Goal: Task Accomplishment & Management: Manage account settings

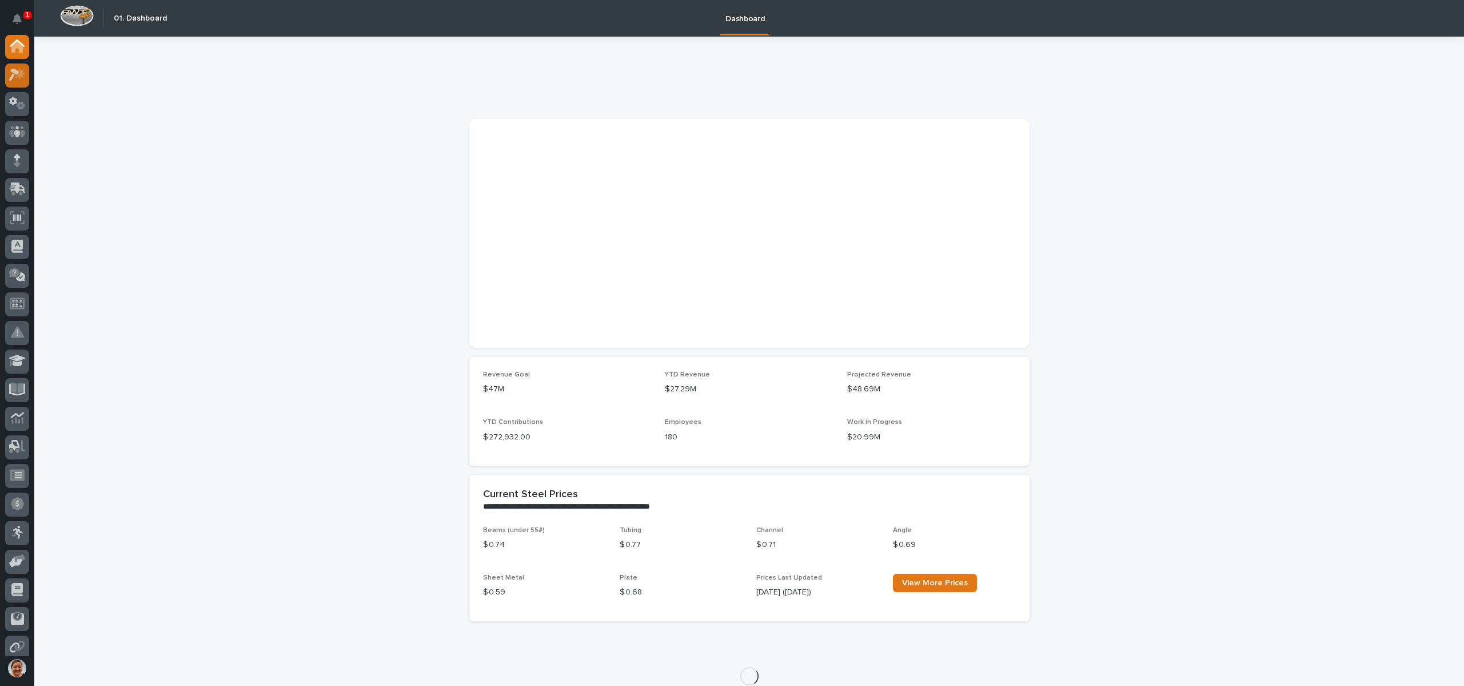
click at [18, 69] on icon at bounding box center [17, 74] width 17 height 13
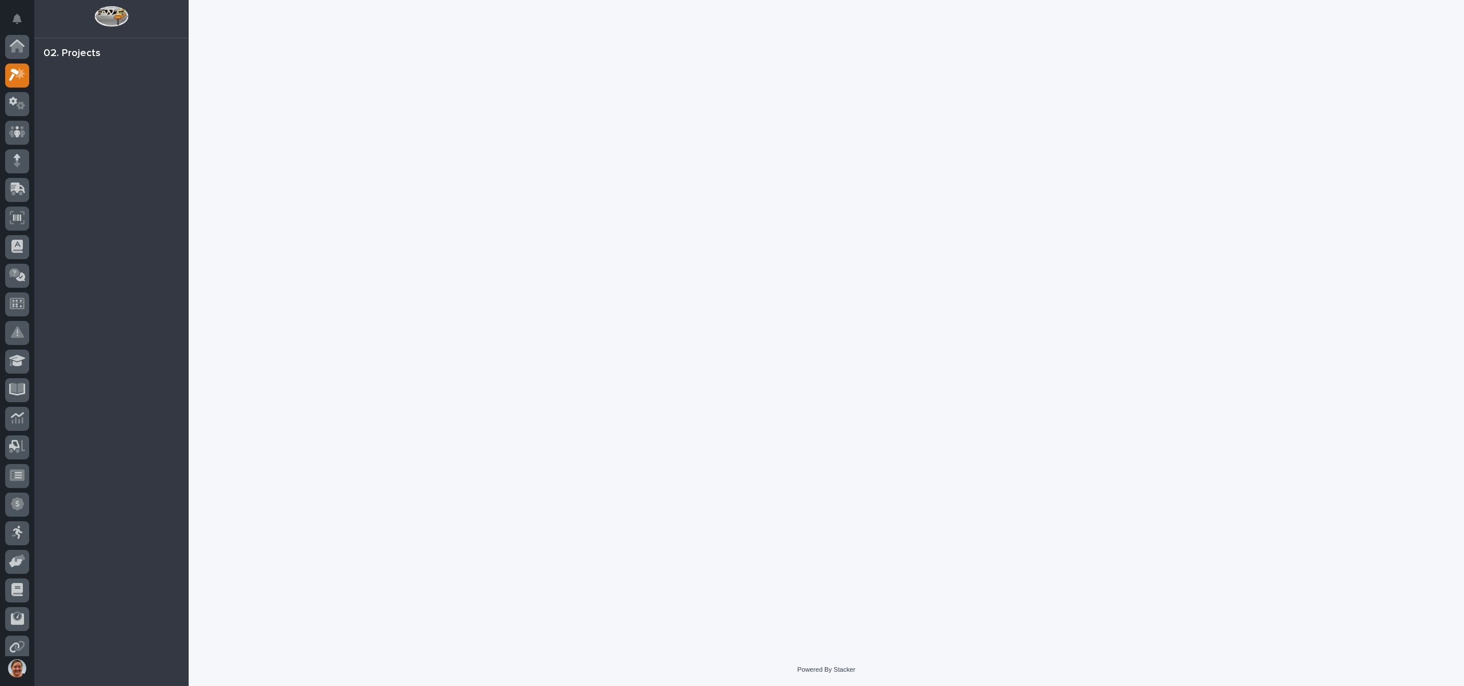
scroll to position [29, 0]
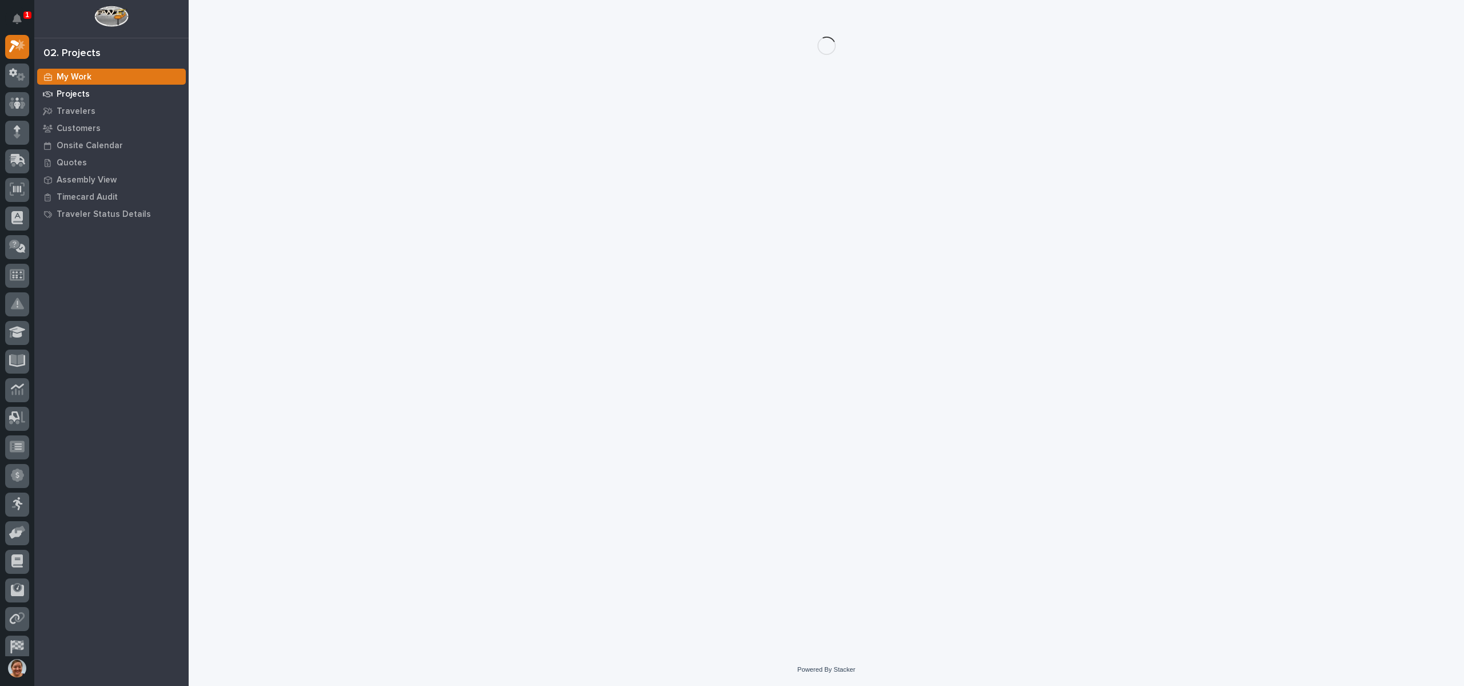
click at [81, 94] on p "Projects" at bounding box center [73, 94] width 33 height 10
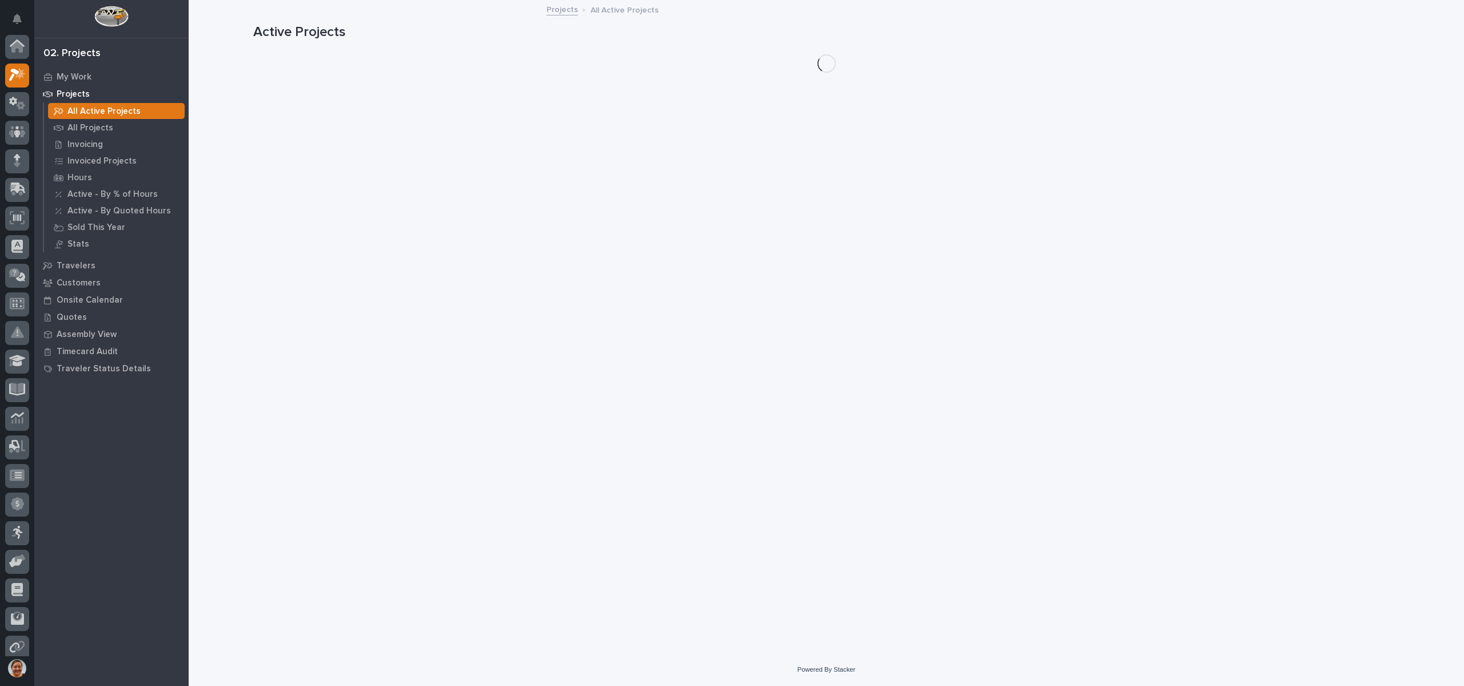
scroll to position [29, 0]
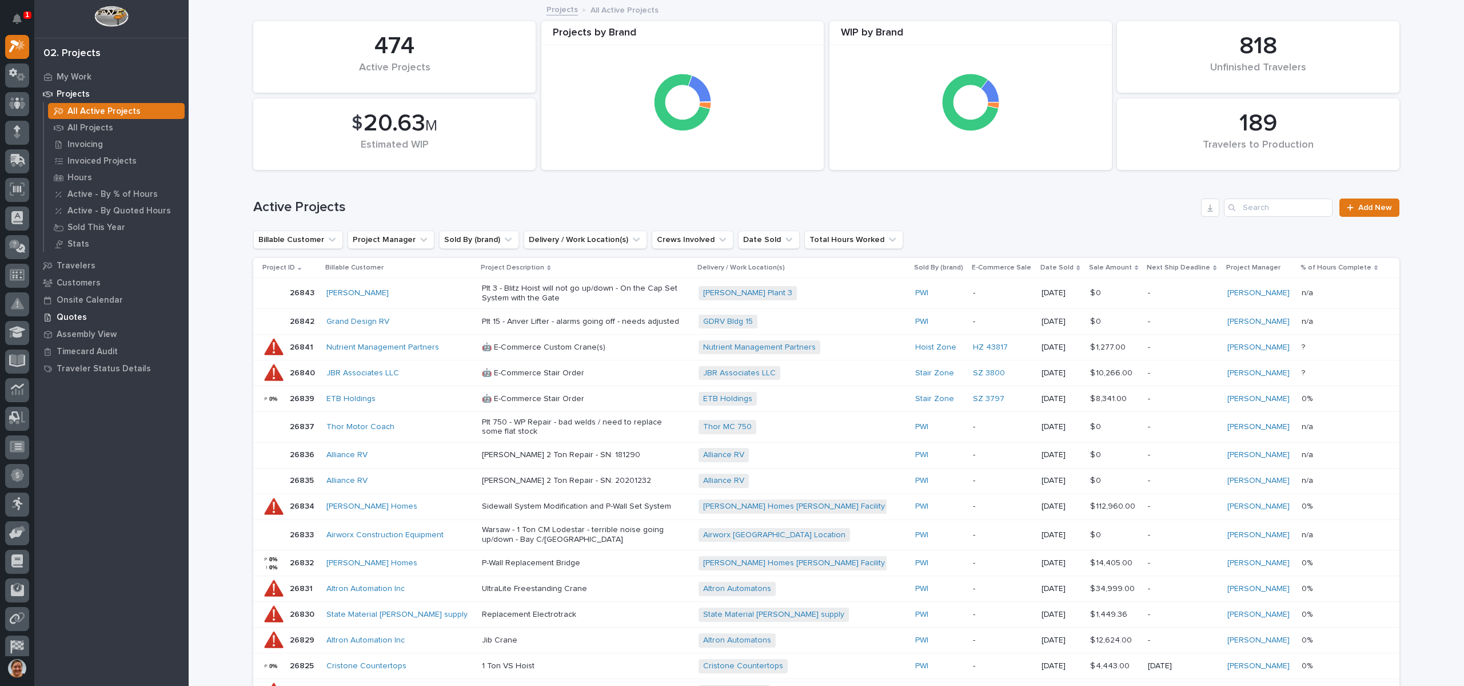
click at [69, 318] on p "Quotes" at bounding box center [72, 317] width 30 height 10
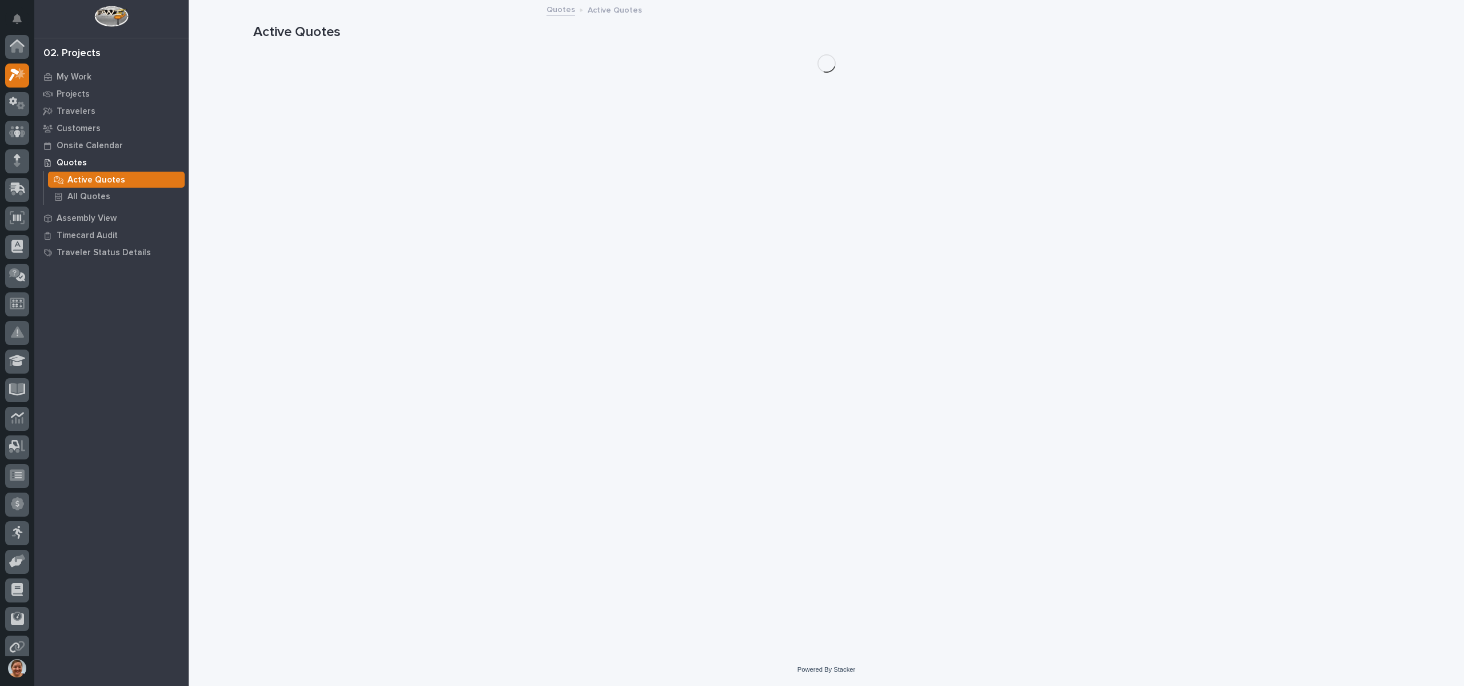
scroll to position [29, 0]
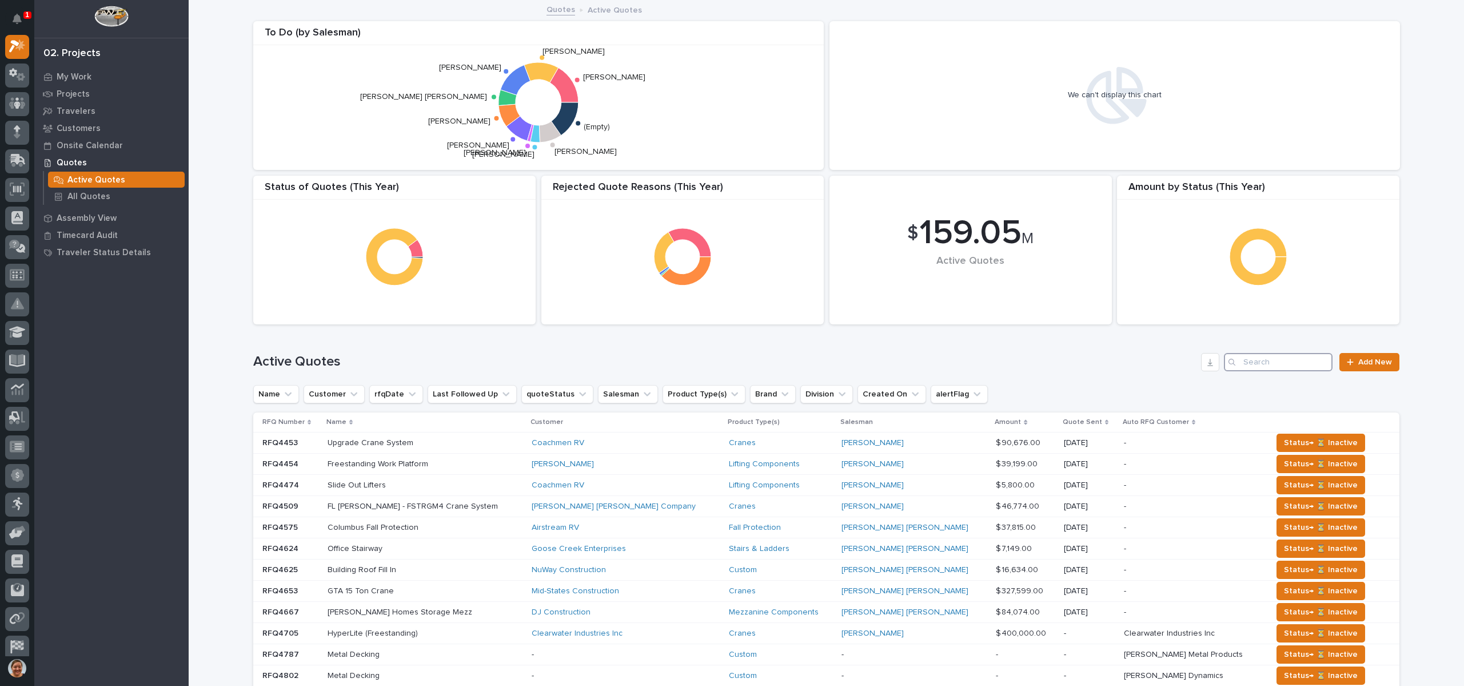
click at [1256, 364] on input "Search" at bounding box center [1278, 362] width 109 height 18
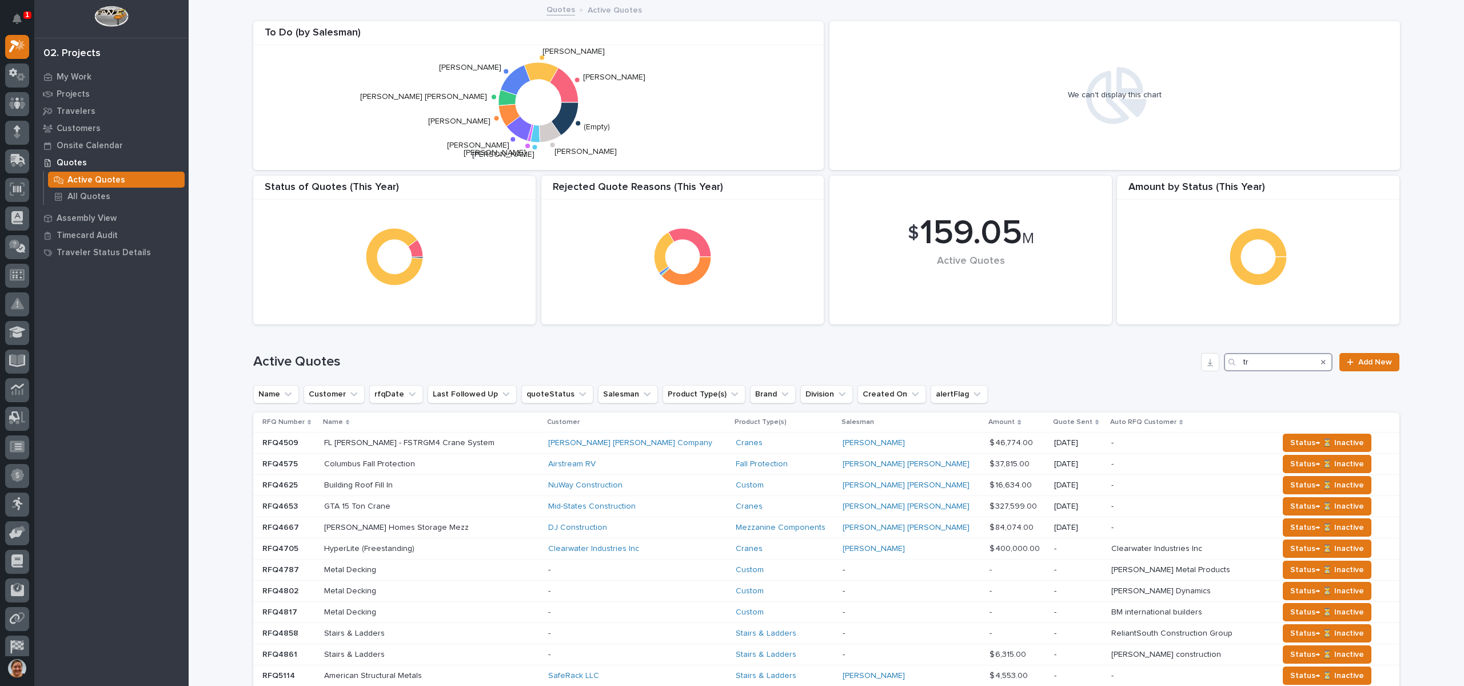
drag, startPoint x: 1268, startPoint y: 361, endPoint x: 1196, endPoint y: 376, distance: 73.0
click at [1196, 376] on div "Active Quotes tr Add New" at bounding box center [826, 357] width 1146 height 55
type input "tr"
click at [1315, 363] on div "Search" at bounding box center [1324, 362] width 18 height 18
click at [1321, 361] on icon "Search" at bounding box center [1323, 362] width 5 height 7
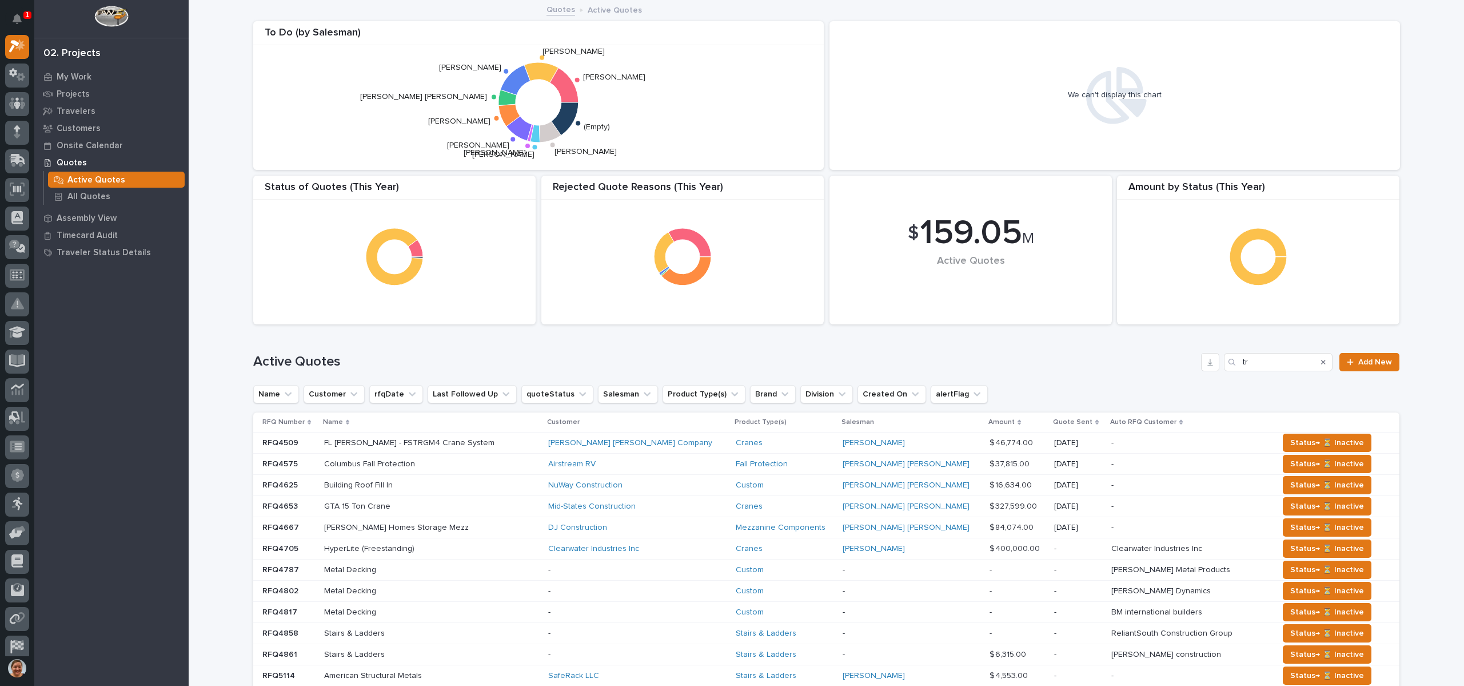
click at [1040, 357] on h1 "Active Quotes" at bounding box center [724, 361] width 943 height 17
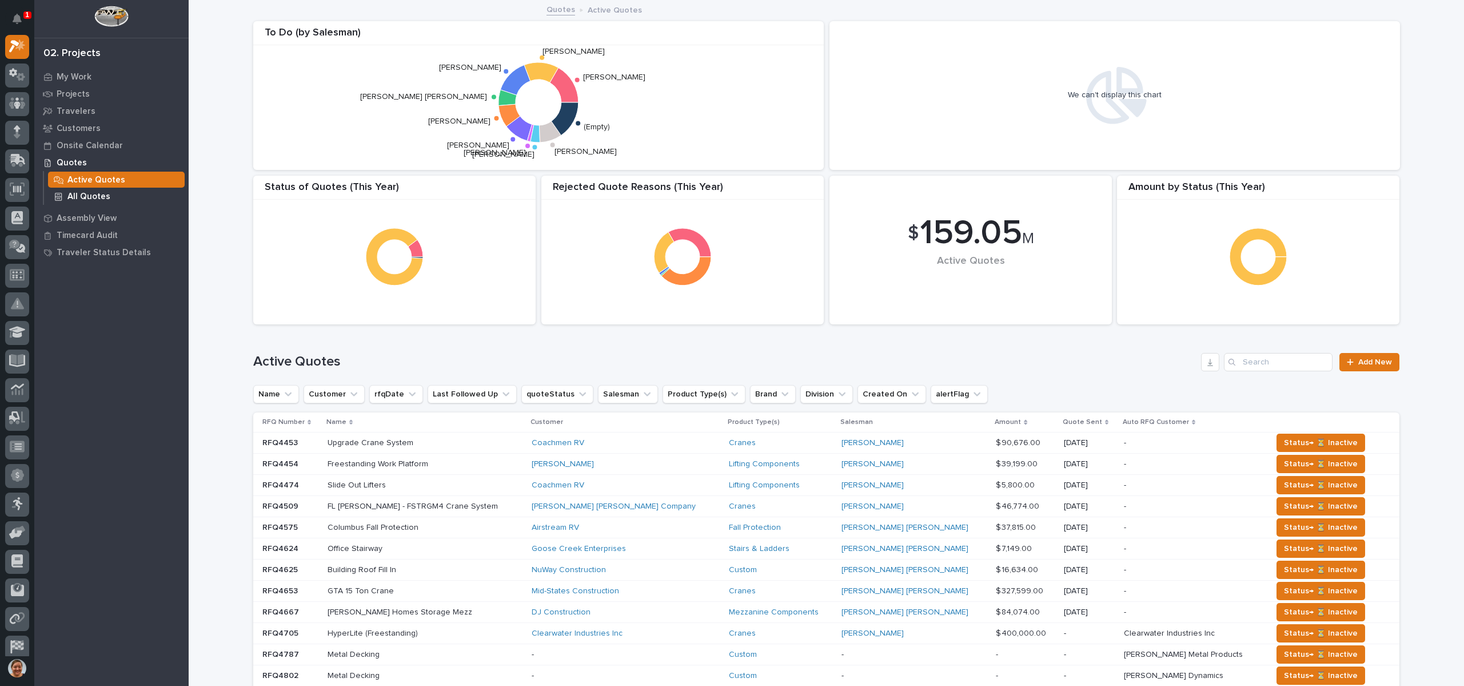
click at [86, 197] on p "All Quotes" at bounding box center [88, 197] width 43 height 10
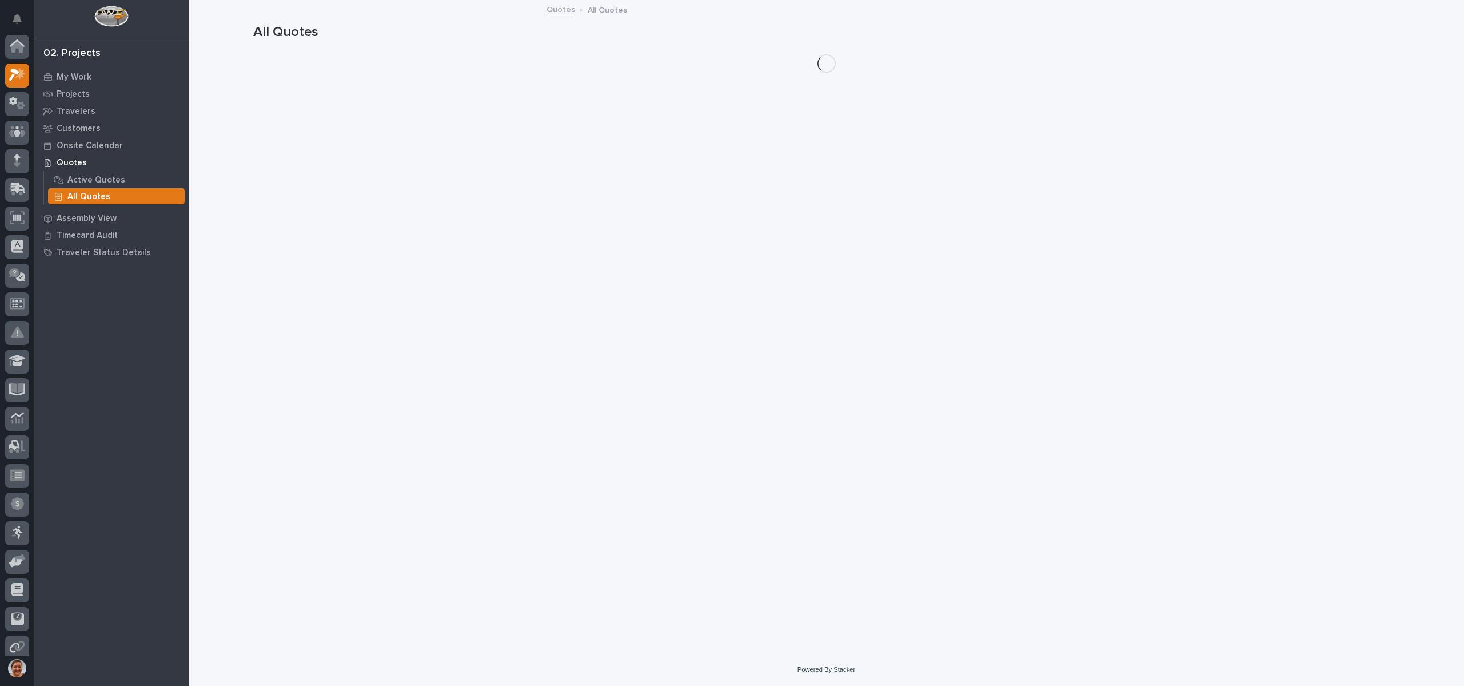
scroll to position [29, 0]
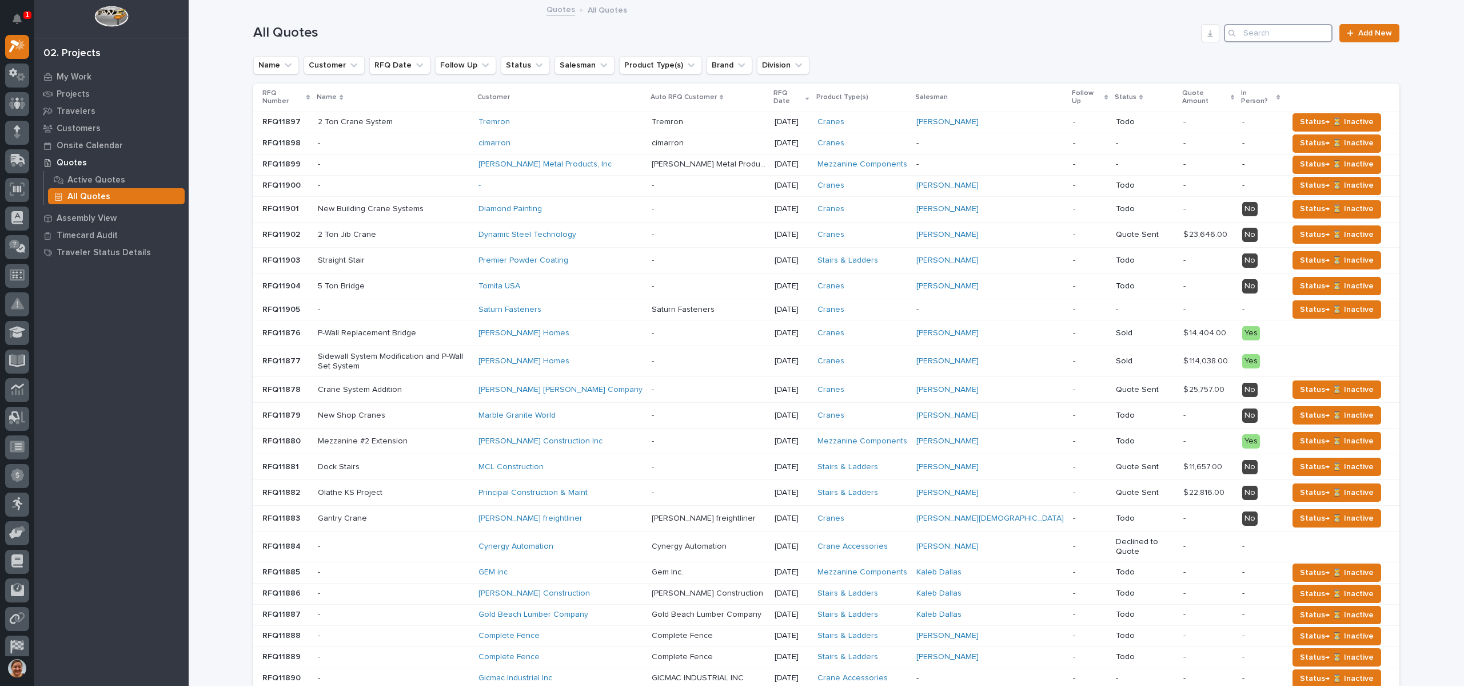
click at [1272, 37] on input "Search" at bounding box center [1278, 33] width 109 height 18
click at [79, 92] on p "Projects" at bounding box center [73, 94] width 33 height 10
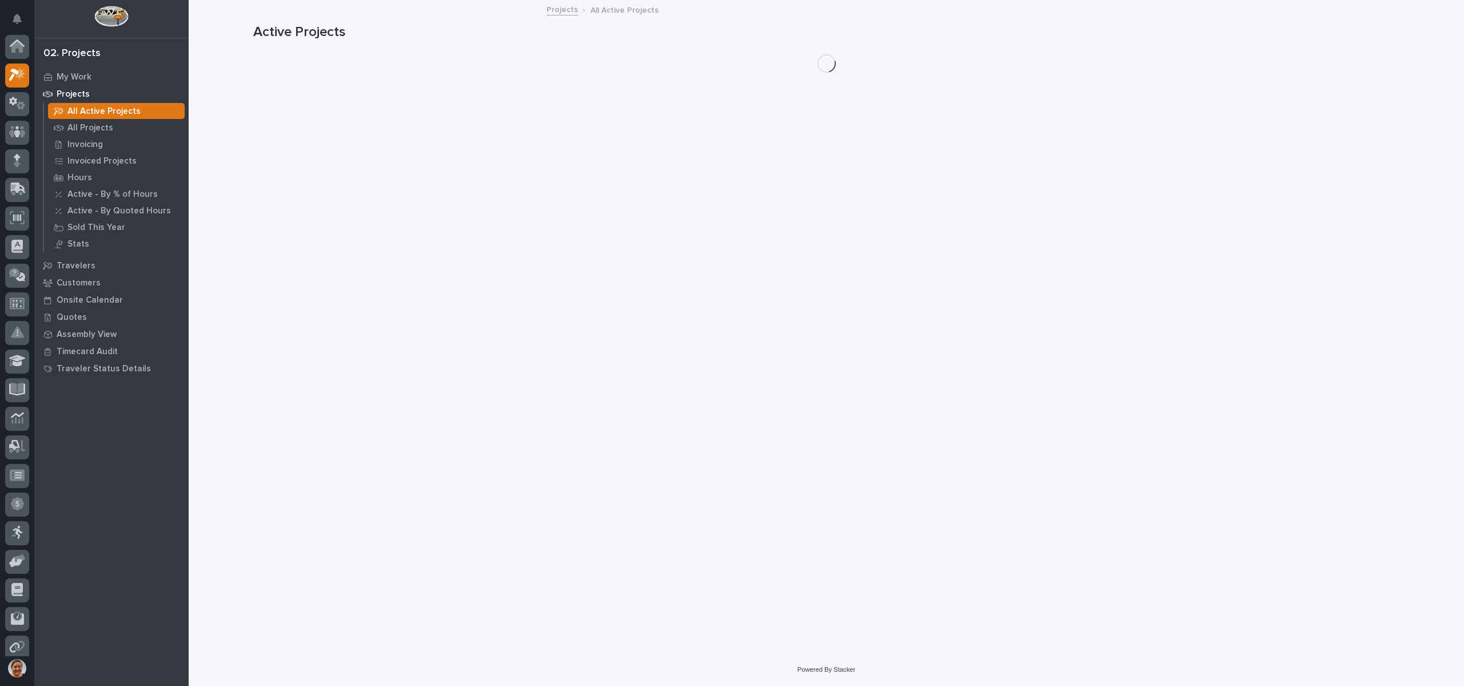
scroll to position [29, 0]
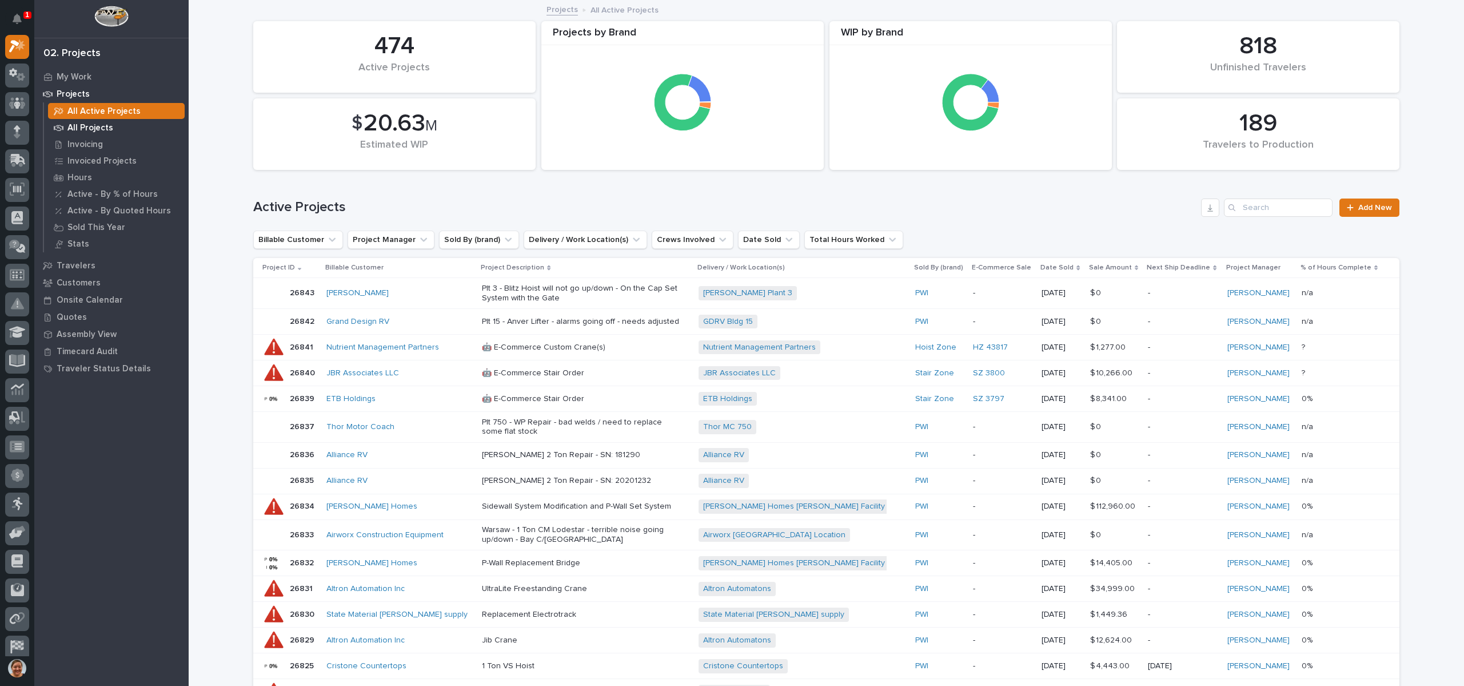
click at [97, 126] on p "All Projects" at bounding box center [90, 128] width 46 height 10
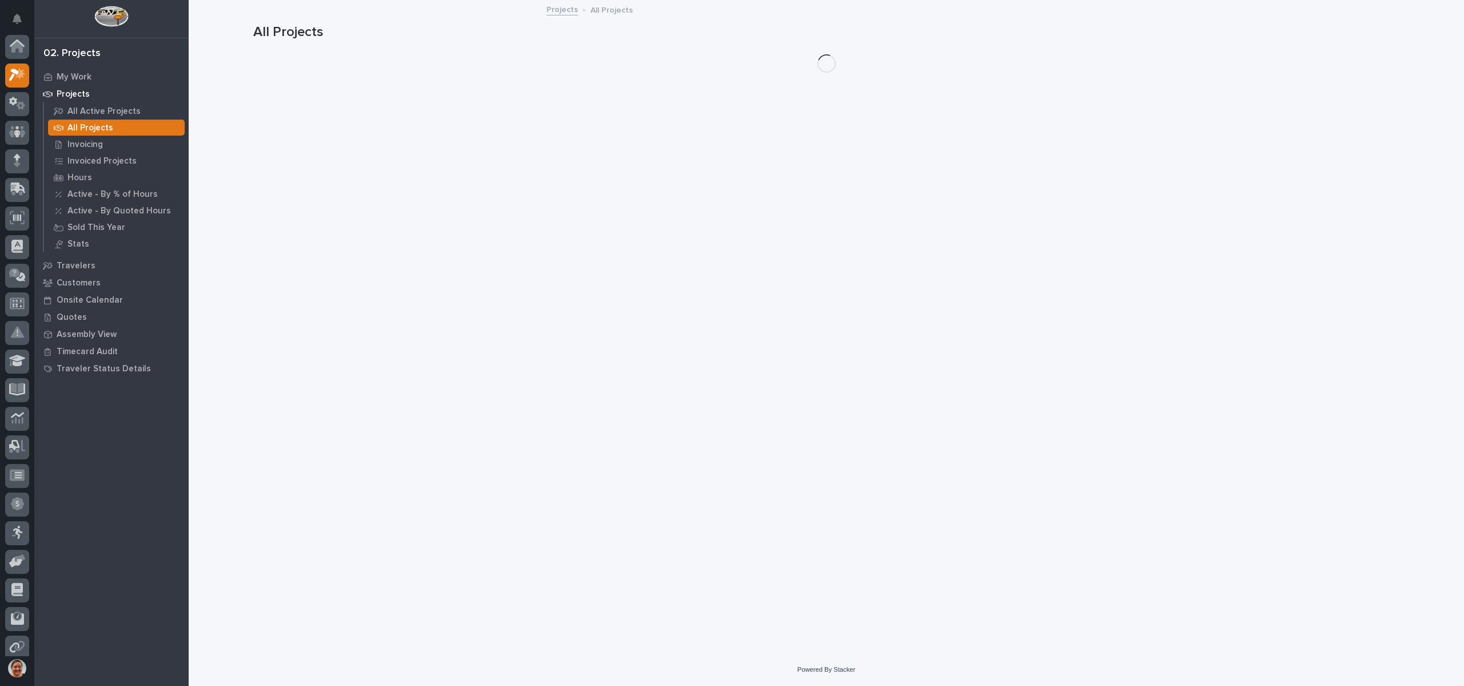
scroll to position [29, 0]
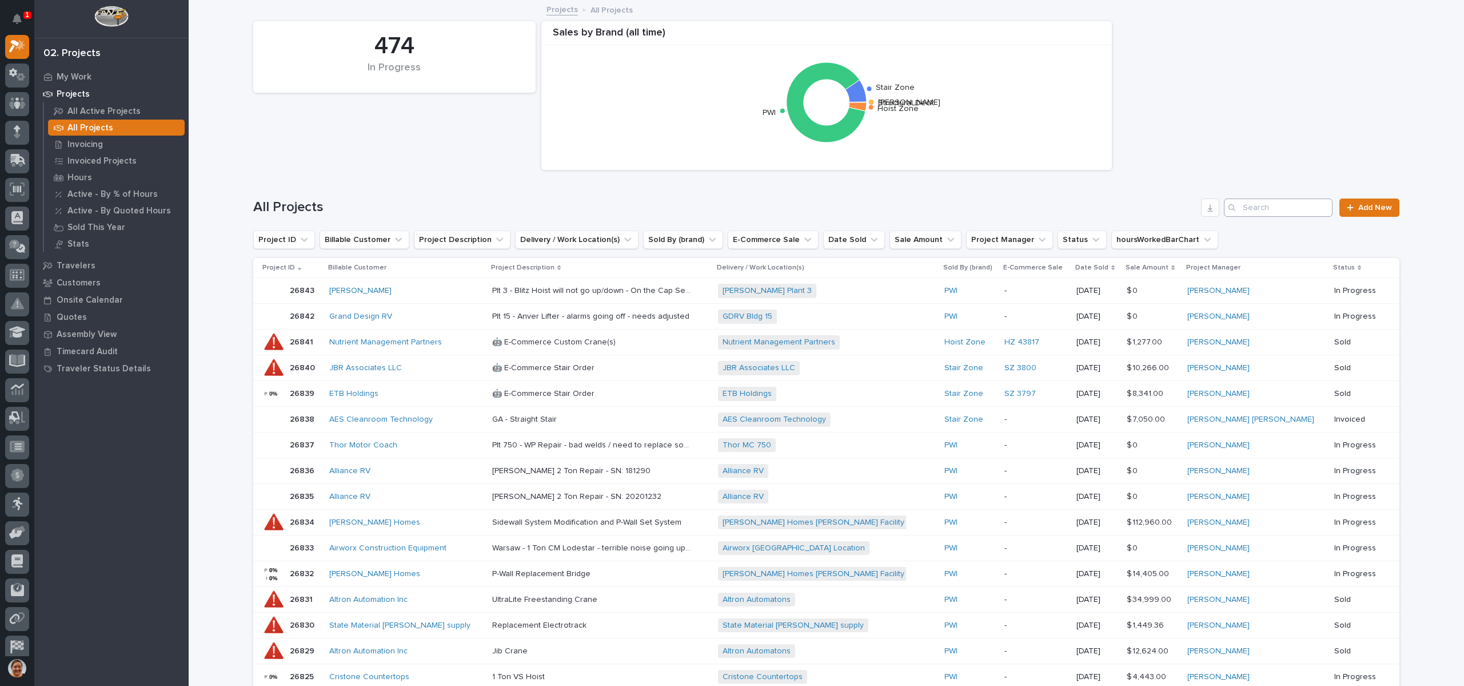
drag, startPoint x: 1297, startPoint y: 218, endPoint x: 1297, endPoint y: 210, distance: 7.4
click at [1297, 213] on div "All Projects Add New" at bounding box center [826, 203] width 1146 height 55
click at [1297, 209] on input "Search" at bounding box center [1278, 207] width 109 height 18
click at [1295, 209] on input "Search" at bounding box center [1278, 207] width 109 height 18
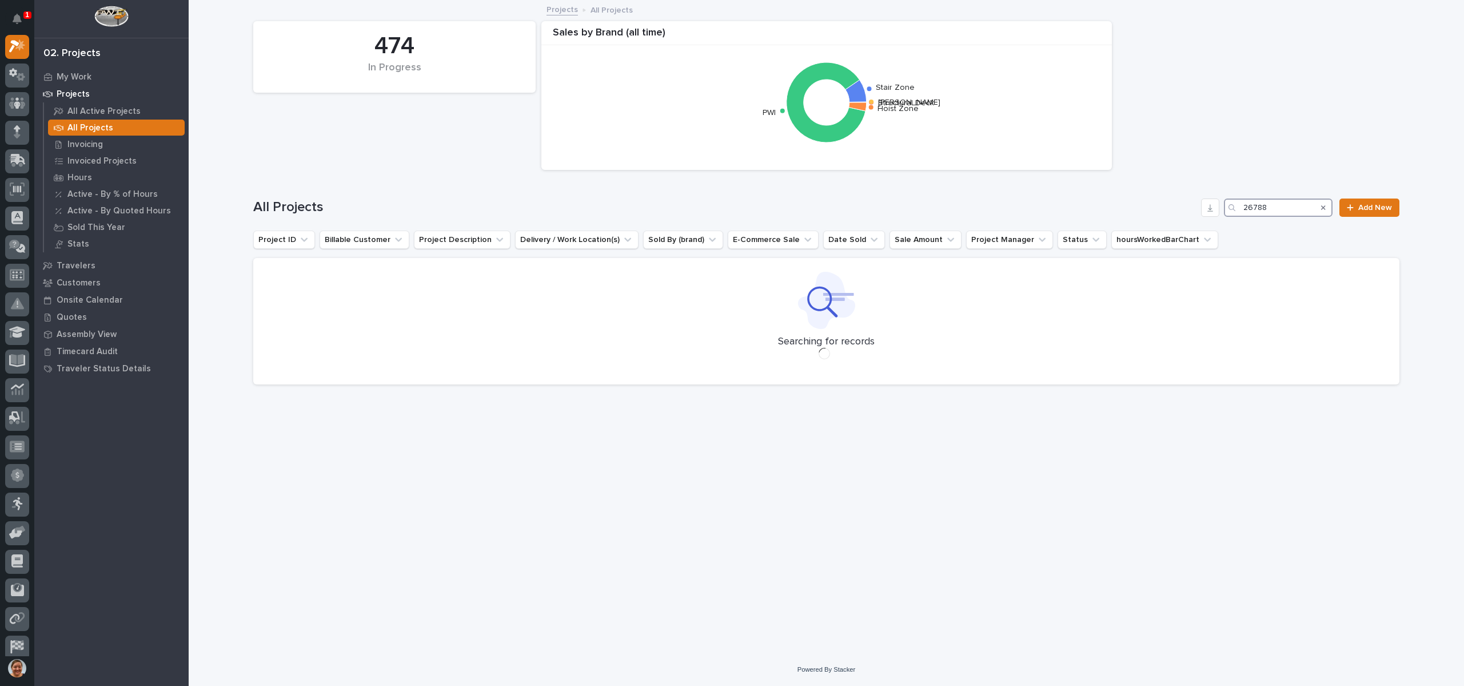
type input "26788"
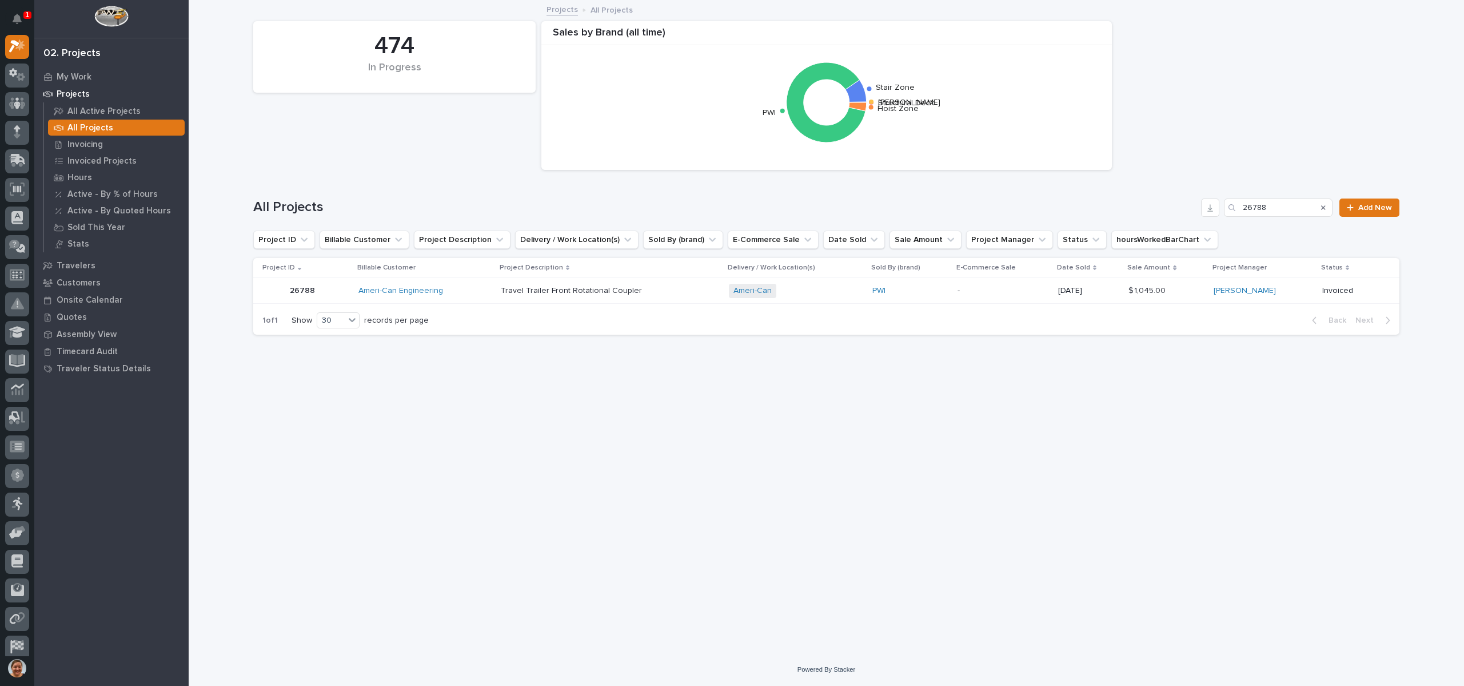
click at [305, 292] on p "26788" at bounding box center [303, 290] width 27 height 12
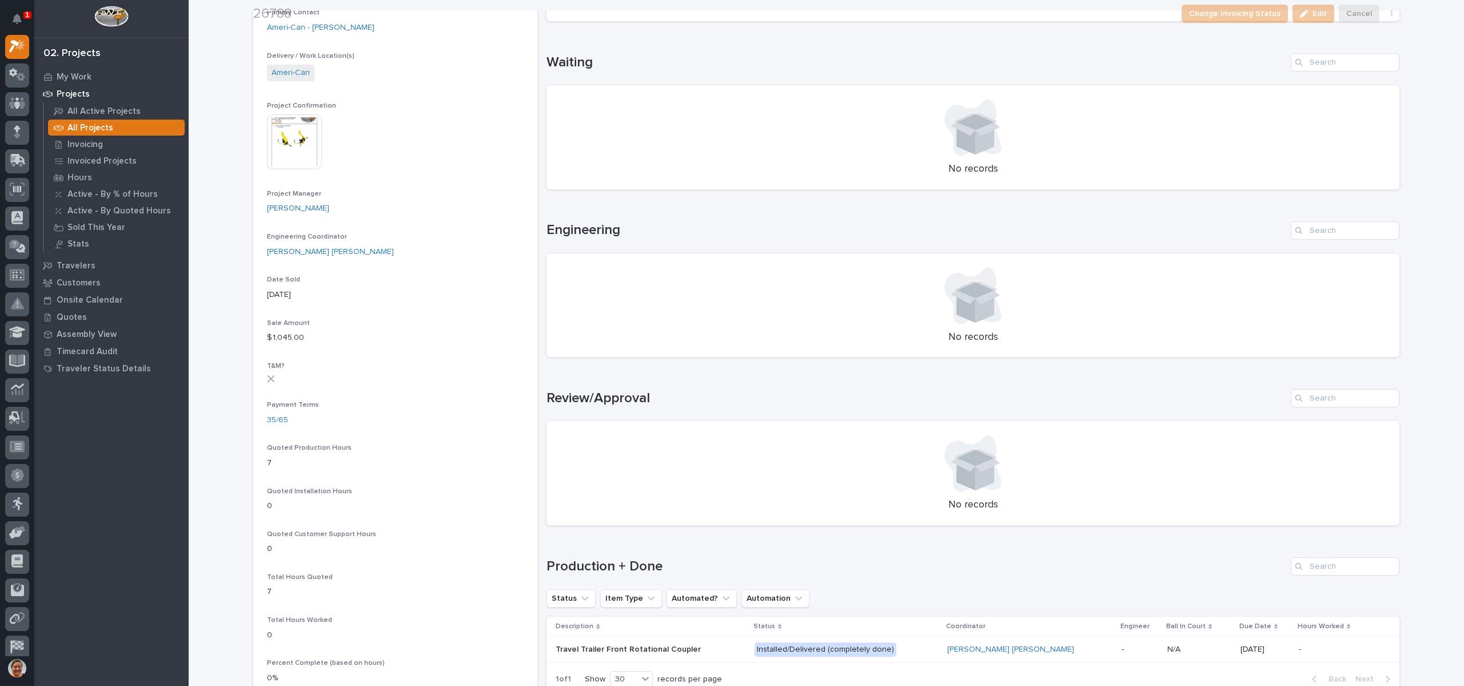
scroll to position [343, 0]
click at [301, 156] on img at bounding box center [294, 140] width 55 height 55
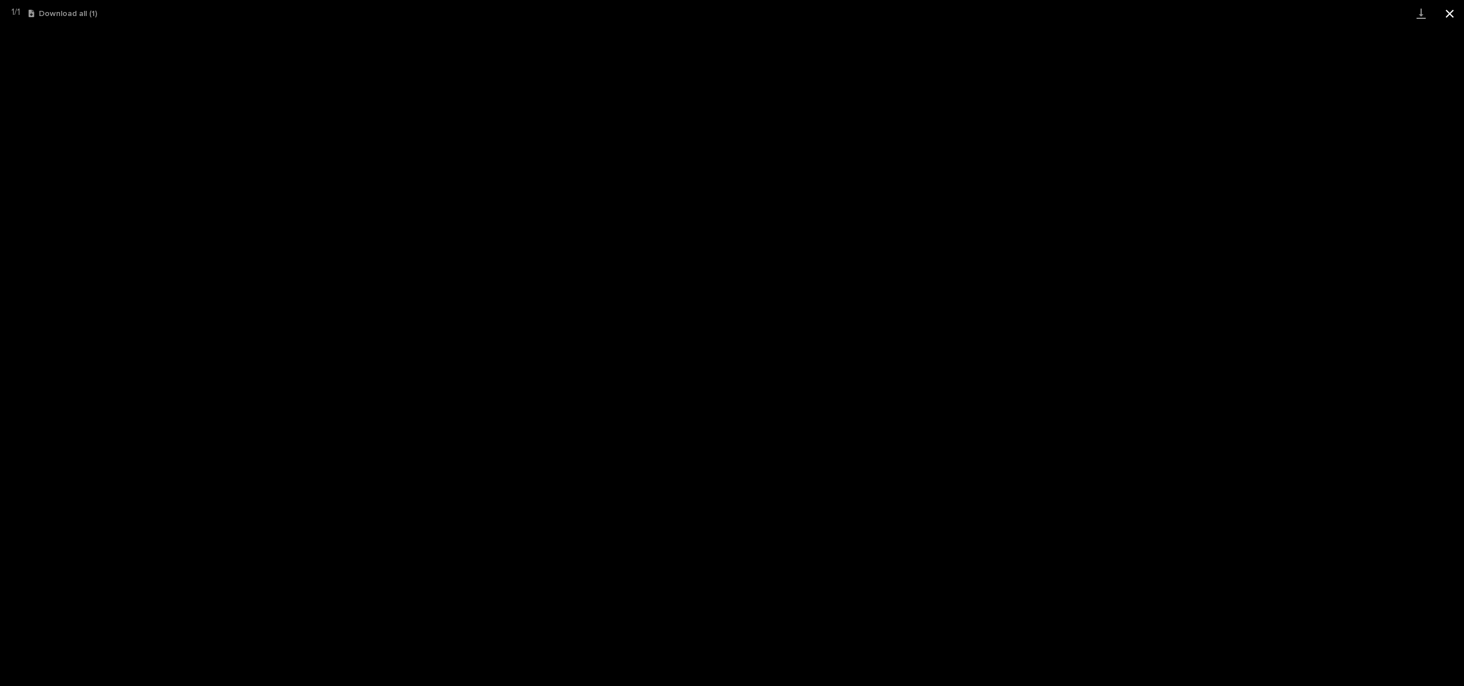
click at [1450, 6] on button "Close gallery" at bounding box center [1450, 13] width 29 height 27
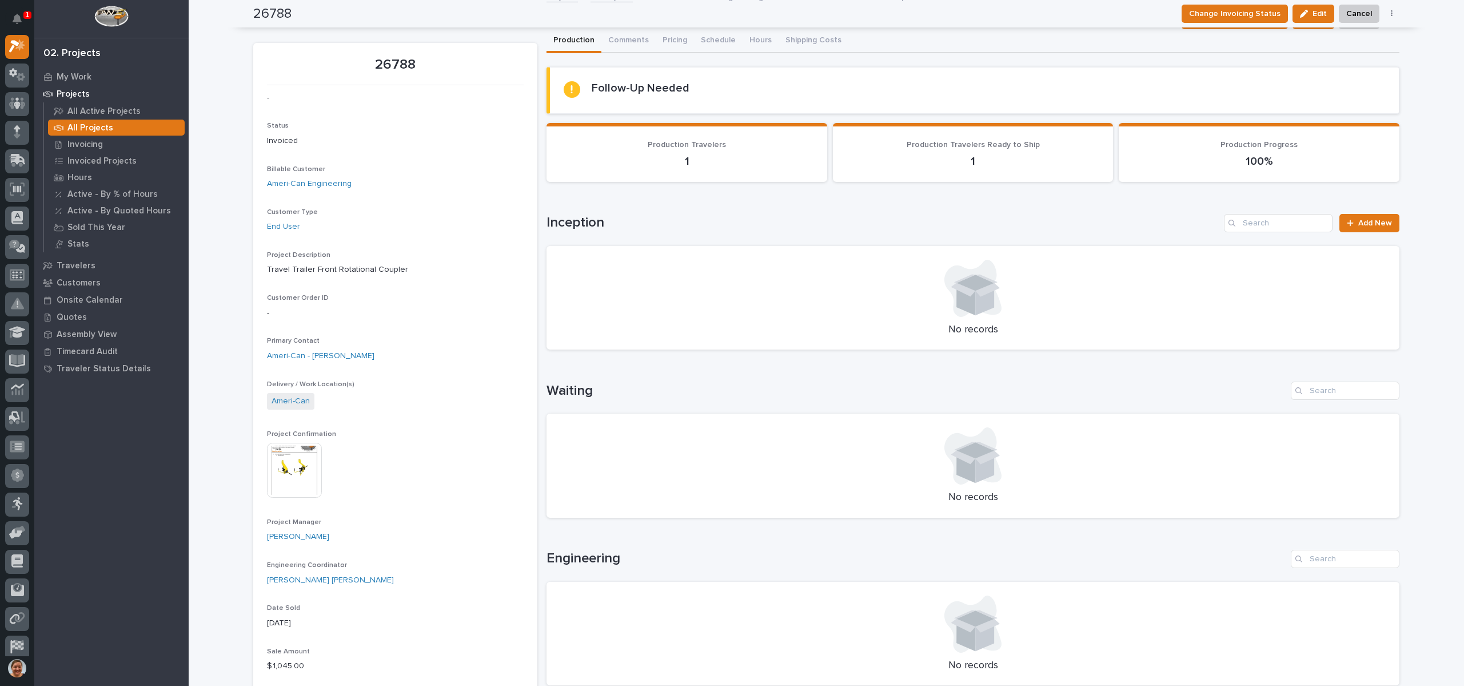
scroll to position [0, 0]
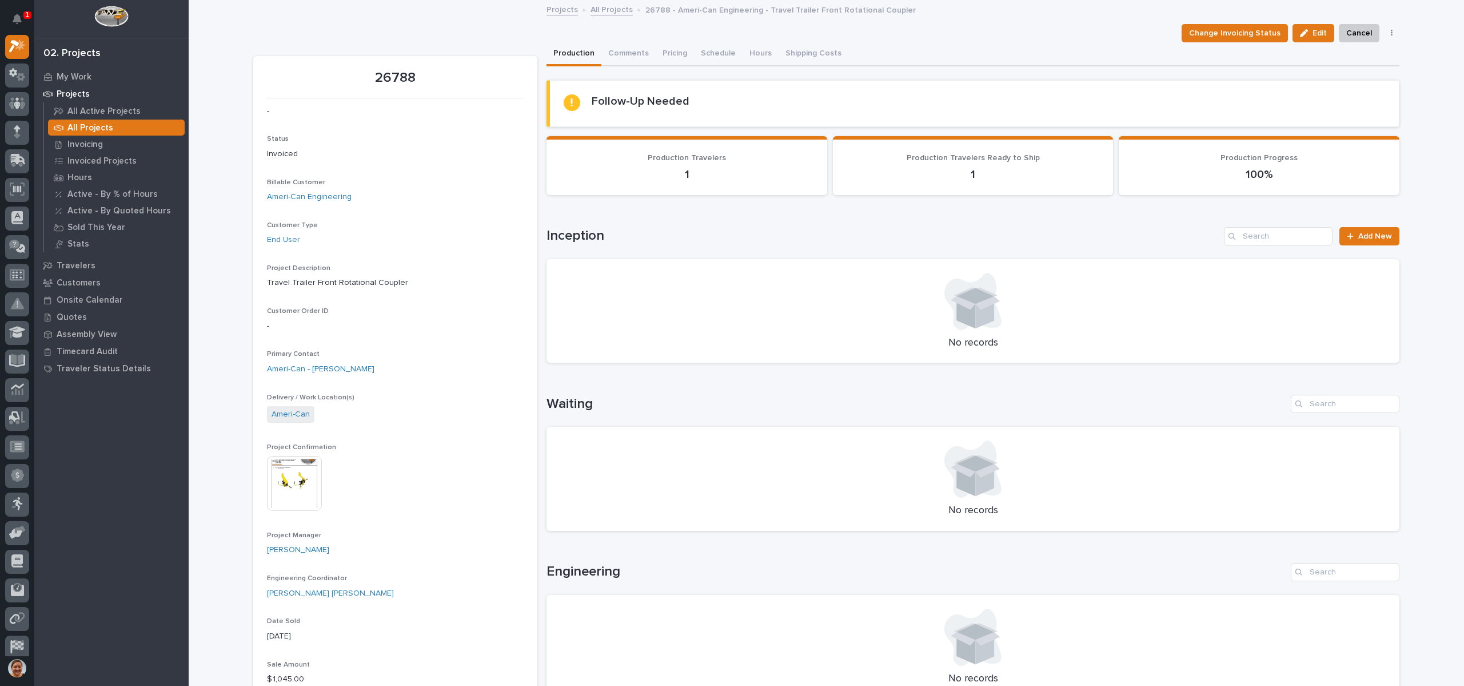
click at [598, 15] on div "Projects All Projects 26788 - Ameri-Can Engineering - Travel Trailer Front Rota…" at bounding box center [827, 10] width 572 height 16
click at [598, 13] on link "All Projects" at bounding box center [612, 8] width 42 height 13
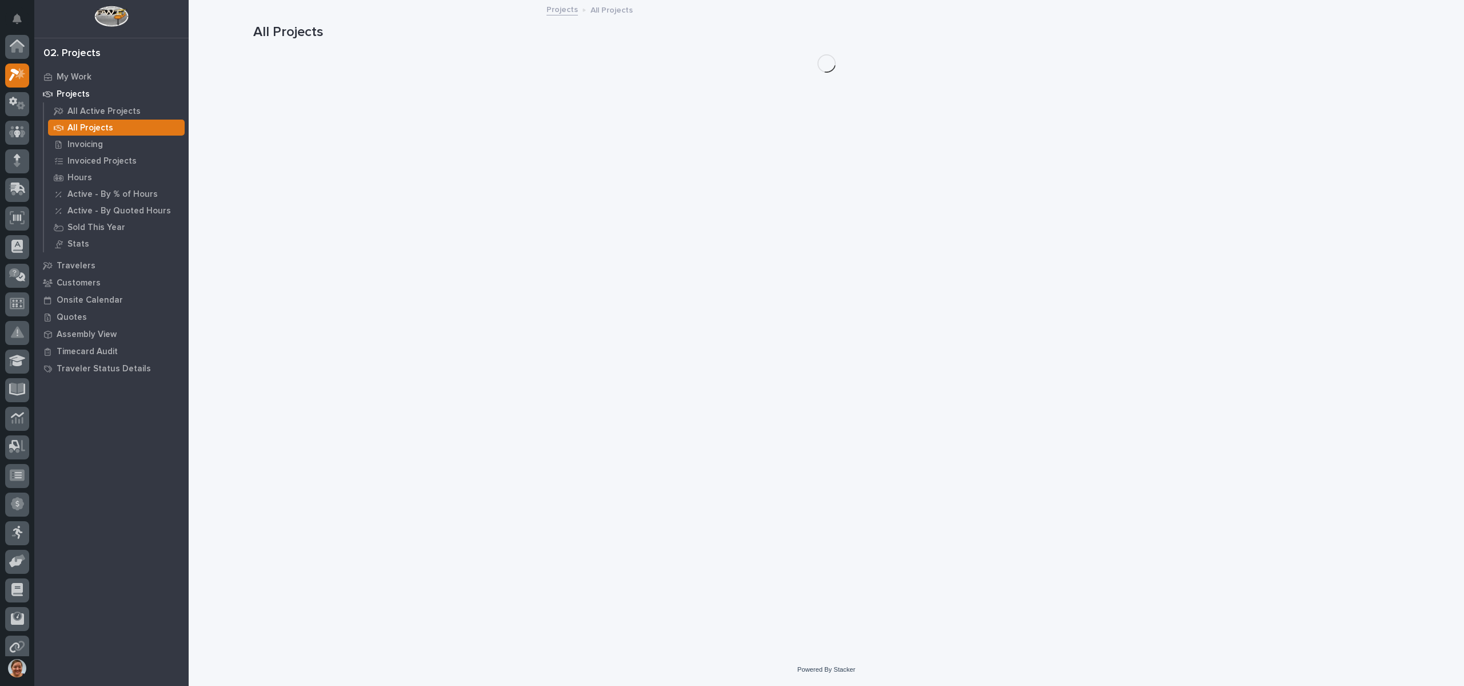
scroll to position [29, 0]
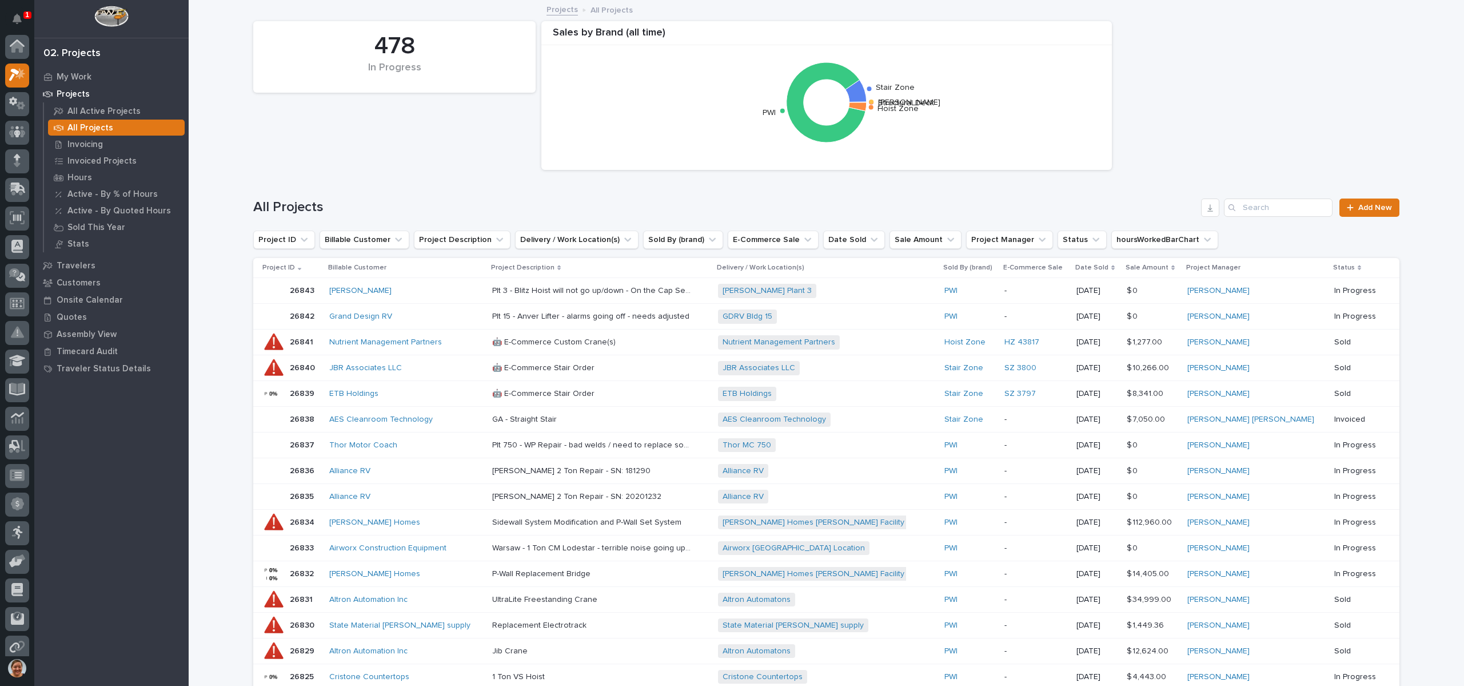
scroll to position [29, 0]
click at [67, 71] on div "My Work" at bounding box center [111, 77] width 149 height 16
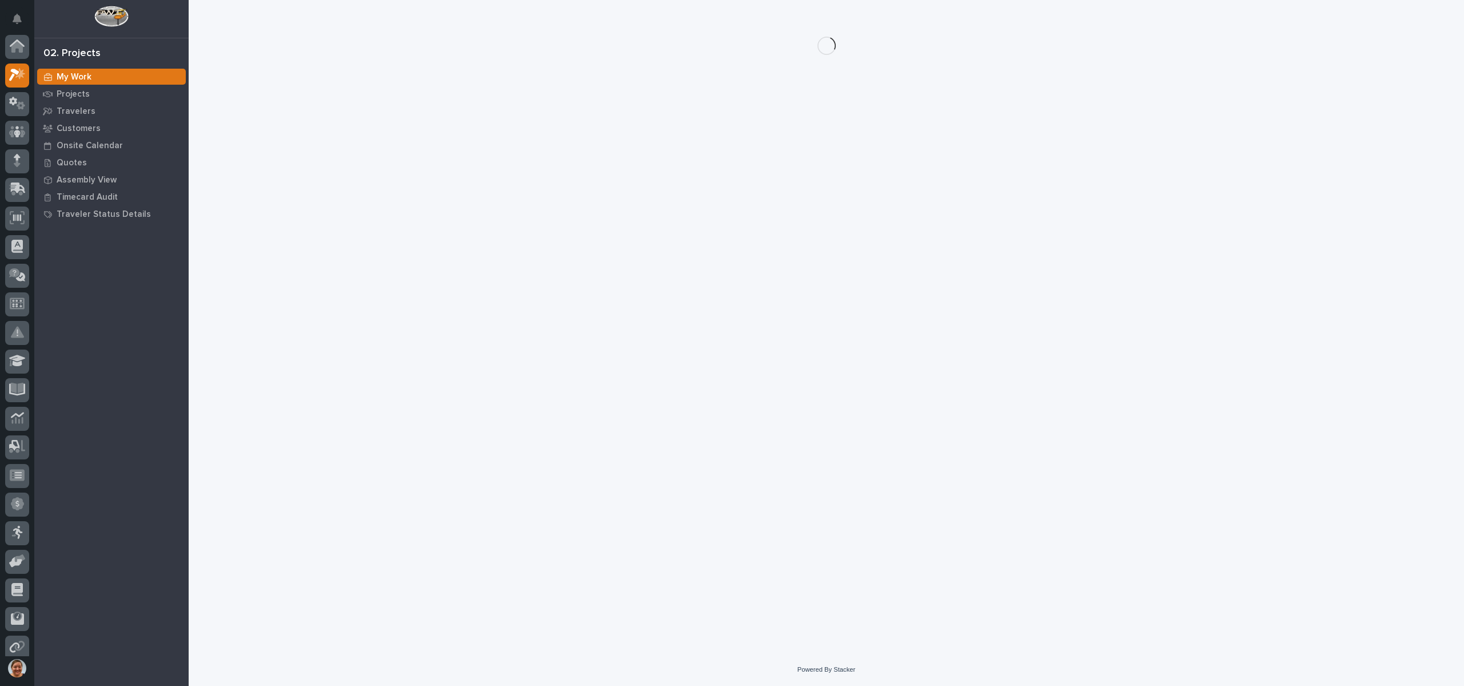
scroll to position [29, 0]
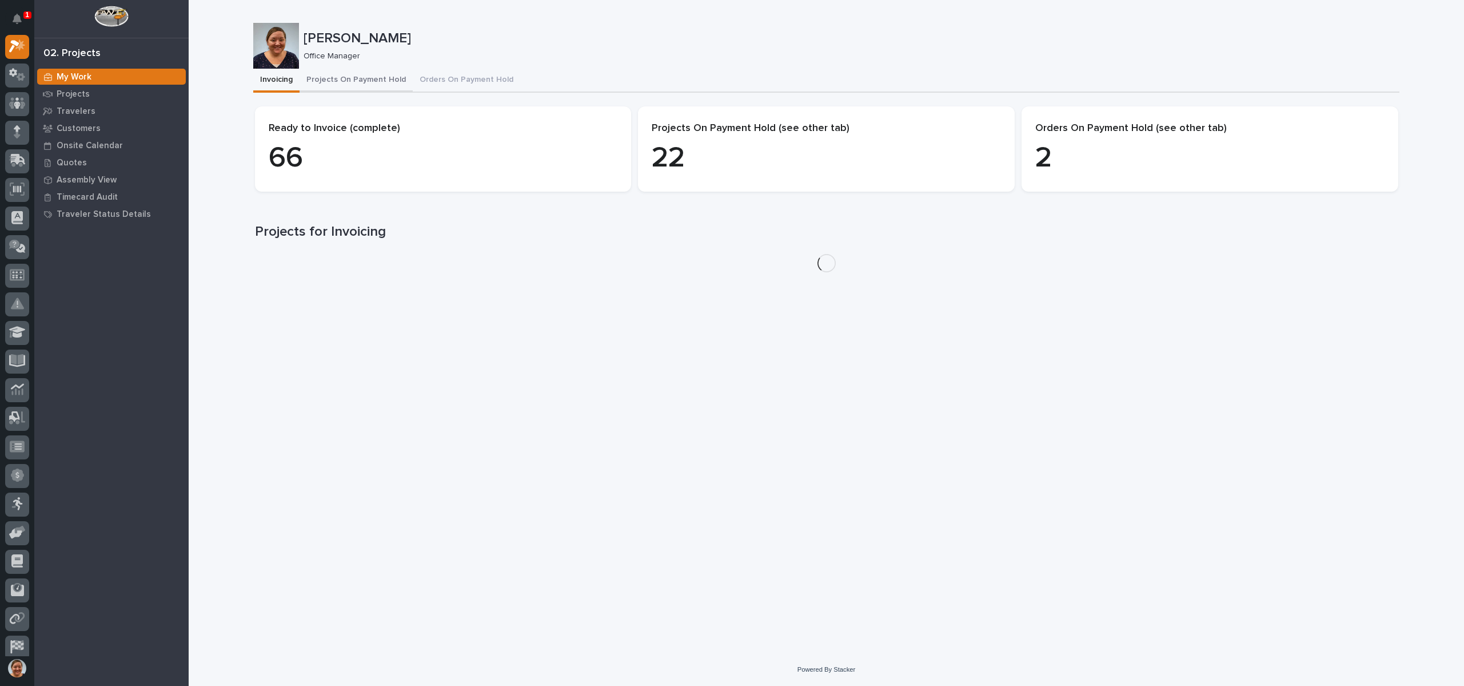
click at [362, 78] on button "Projects On Payment Hold" at bounding box center [356, 81] width 113 height 24
click at [362, 77] on button "Projects On Payment Hold" at bounding box center [356, 81] width 113 height 24
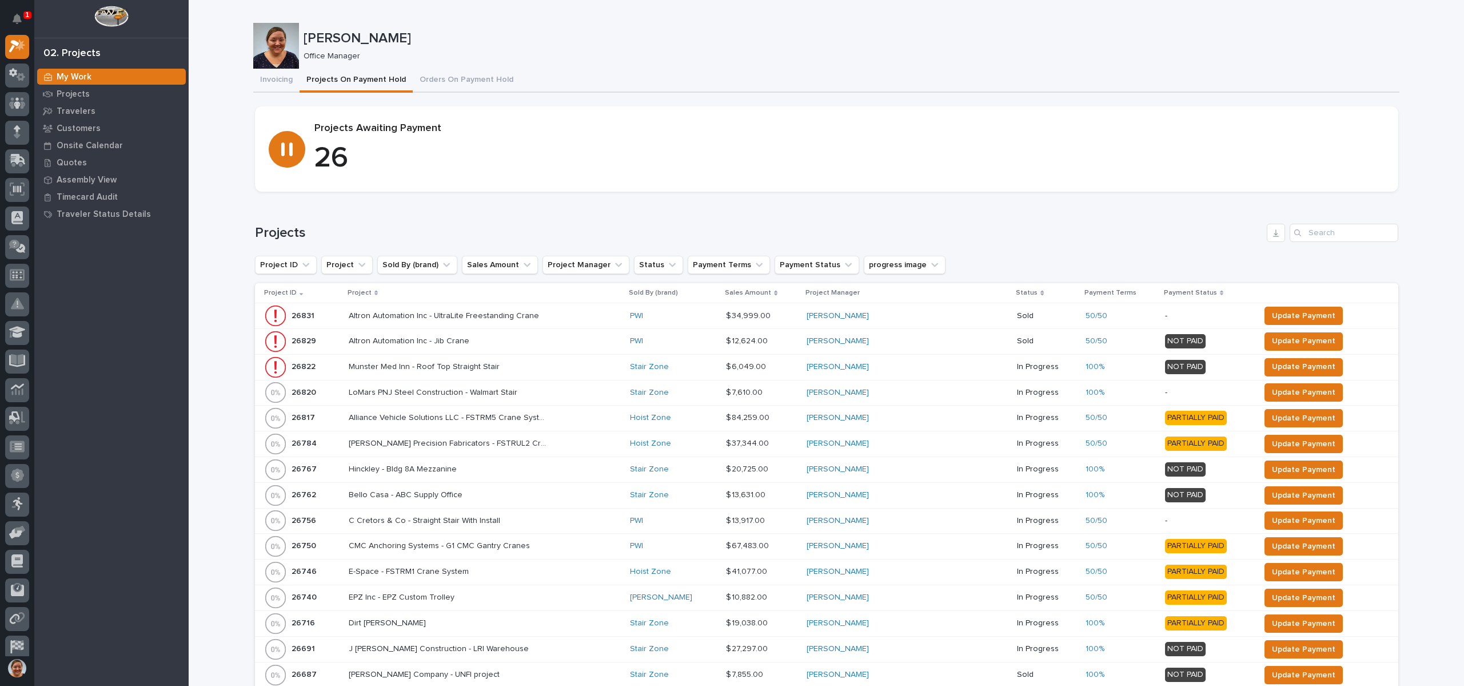
click at [360, 289] on p "Project" at bounding box center [360, 292] width 24 height 13
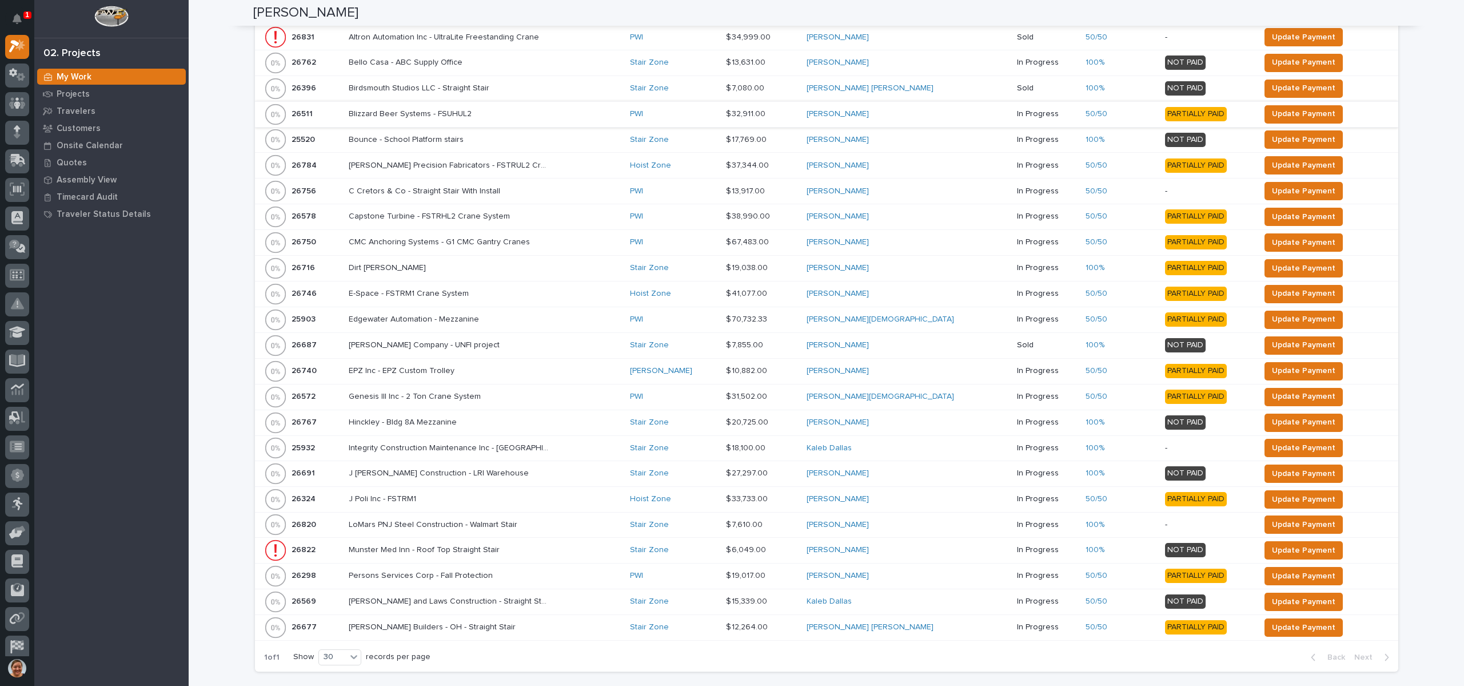
scroll to position [343, 0]
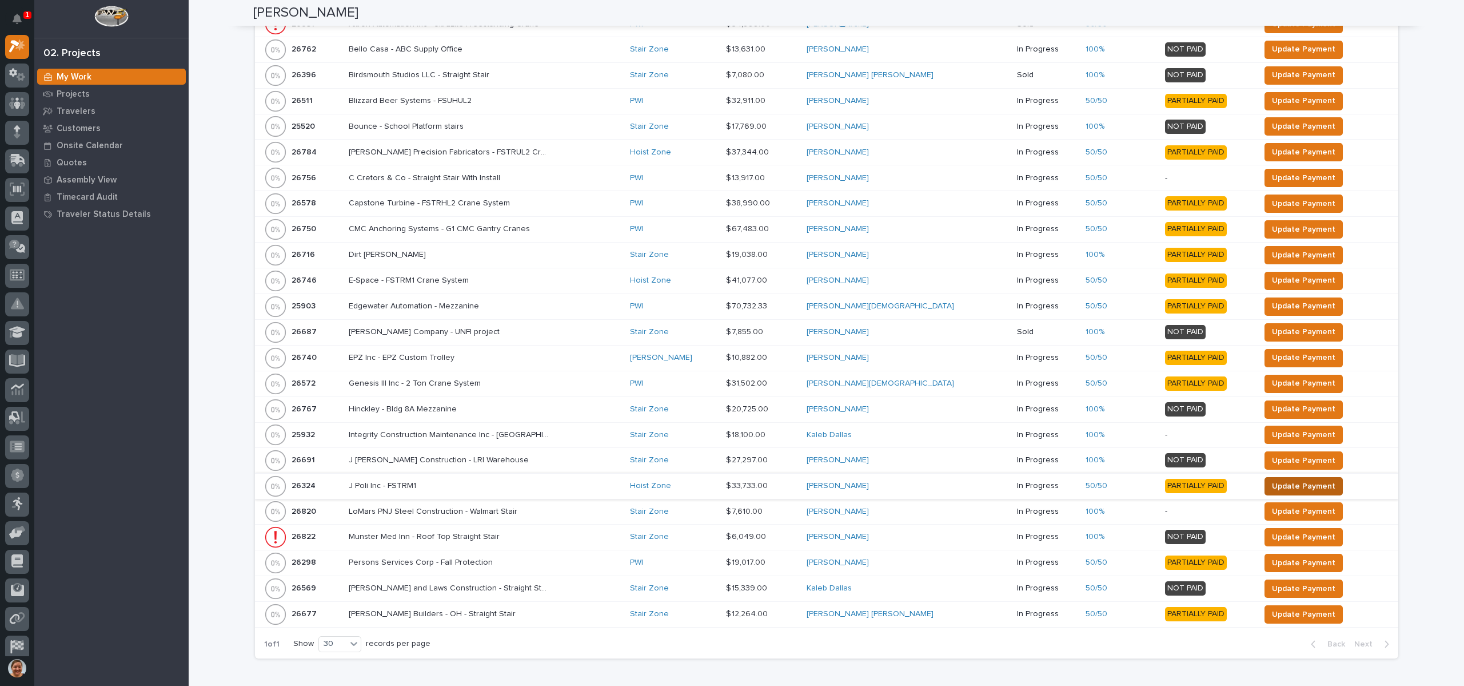
click at [1283, 487] on span "Update Payment" at bounding box center [1303, 486] width 63 height 14
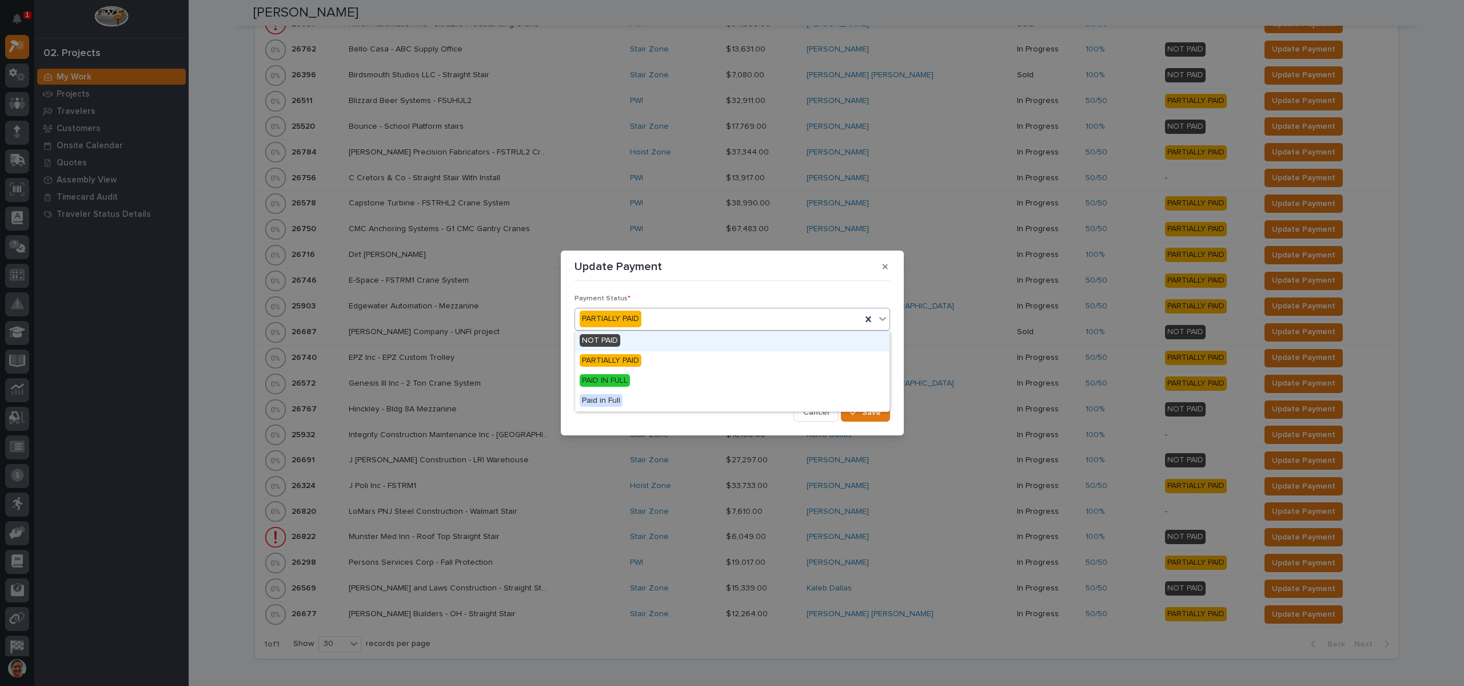
click at [679, 318] on div "PARTIALLY PAID" at bounding box center [718, 318] width 286 height 19
click at [628, 381] on span "PAID IN FULL" at bounding box center [605, 380] width 50 height 13
click at [871, 407] on span "Save" at bounding box center [871, 412] width 19 height 10
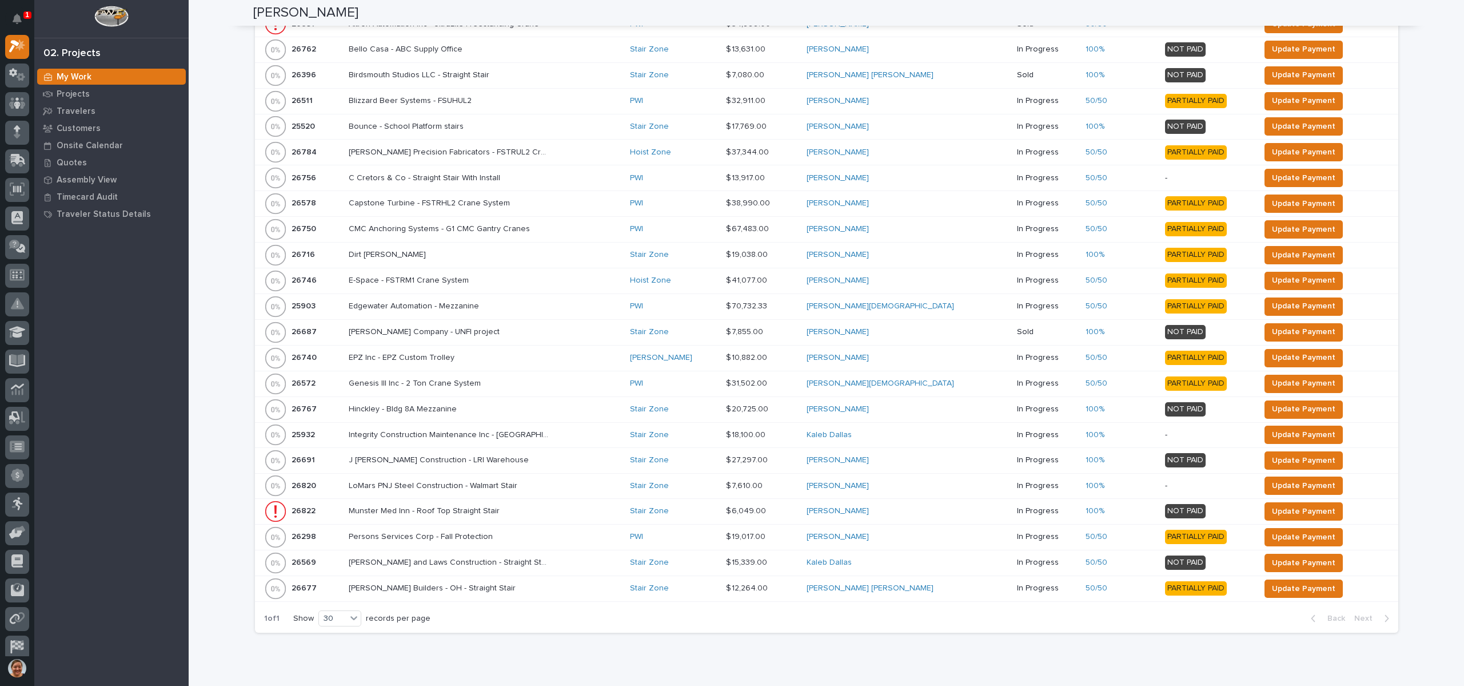
scroll to position [331, 0]
